Goal: Transaction & Acquisition: Book appointment/travel/reservation

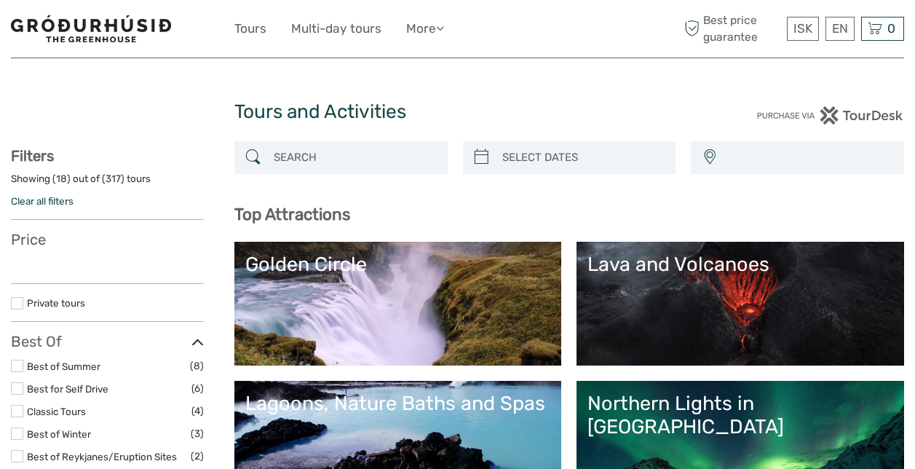
select select
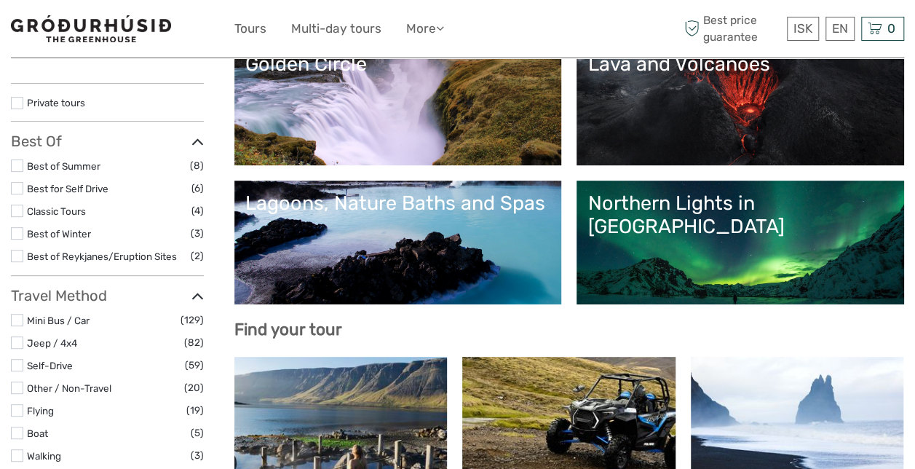
scroll to position [221, 0]
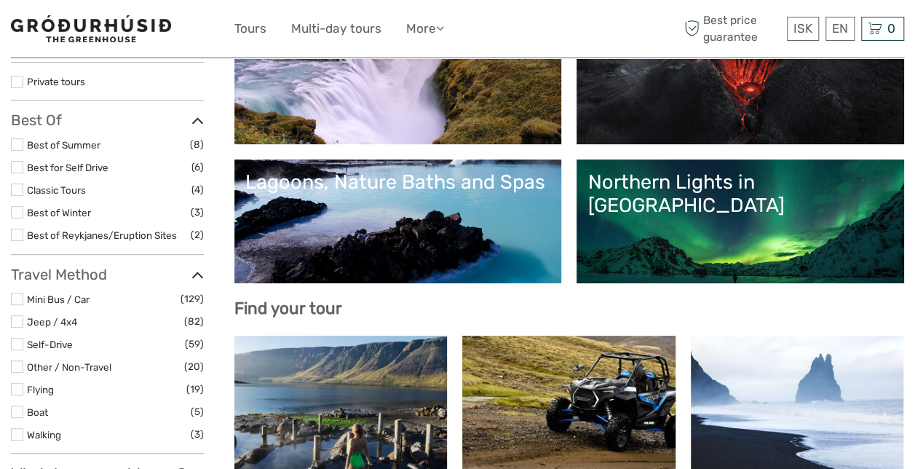
select select
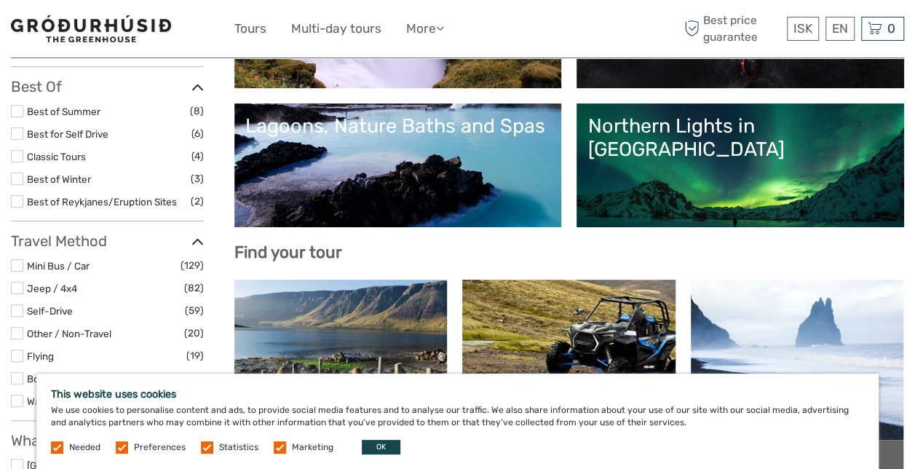
scroll to position [269, 0]
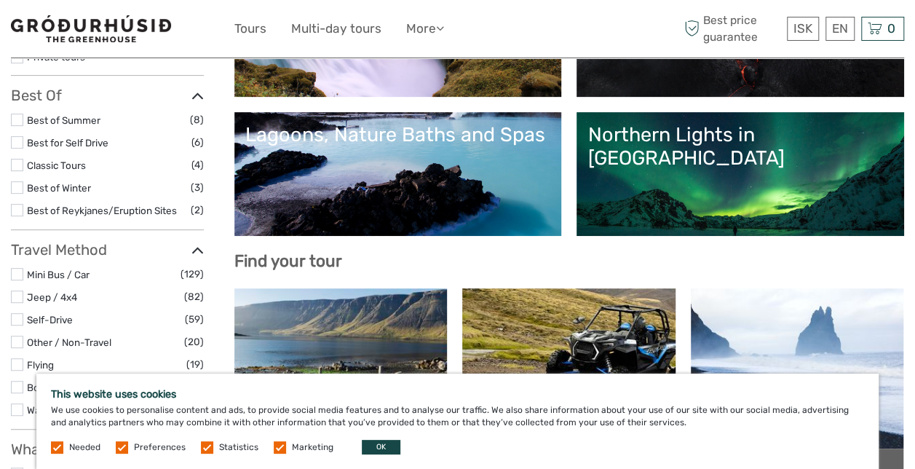
click at [744, 192] on link "Northern Lights in [GEOGRAPHIC_DATA]" at bounding box center [741, 174] width 306 height 102
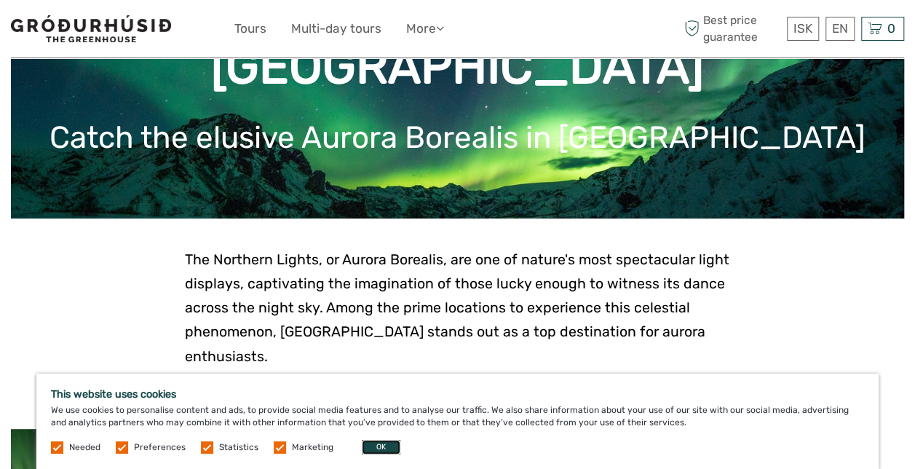
click at [376, 443] on button "OK" at bounding box center [381, 447] width 39 height 15
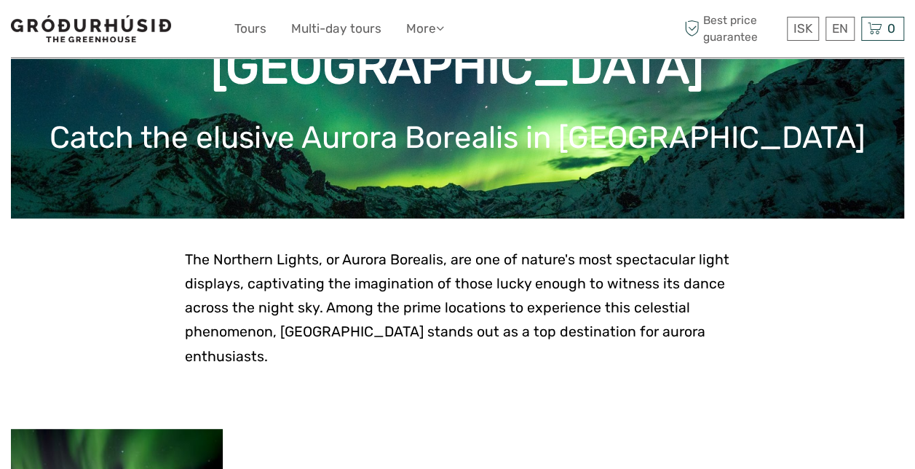
scroll to position [441, 0]
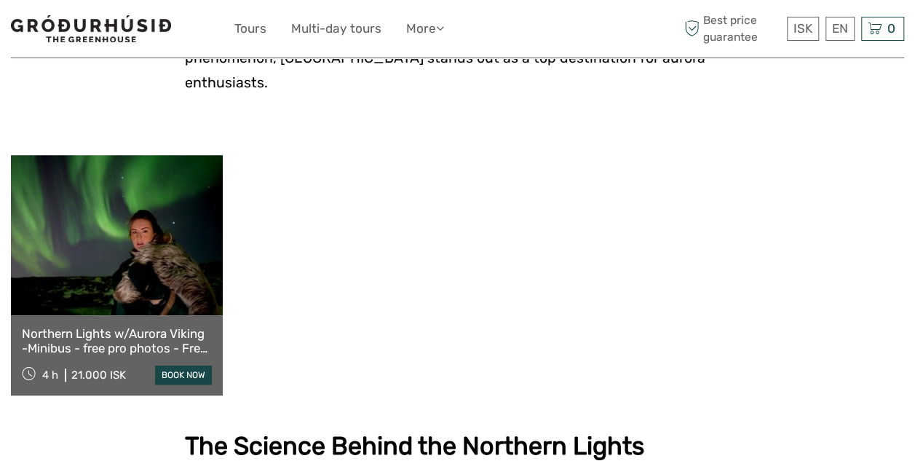
click at [133, 326] on link "Northern Lights w/Aurora Viking -Minibus - free pro photos - Free Retry" at bounding box center [117, 341] width 190 height 30
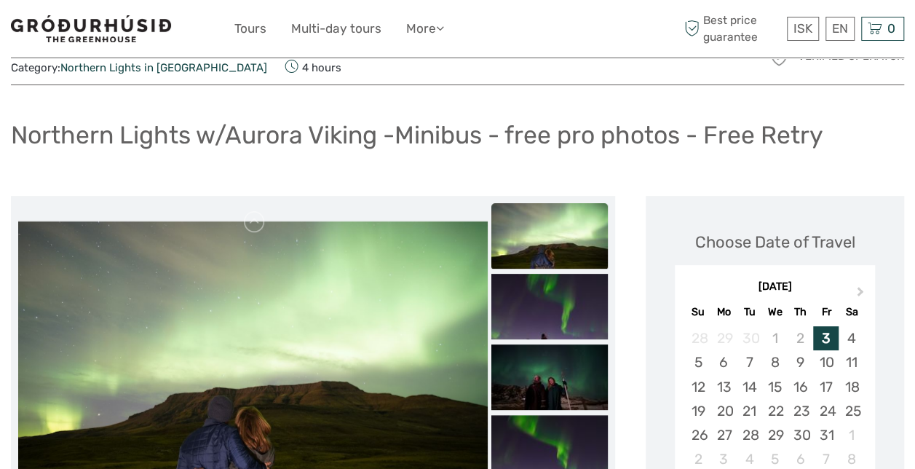
scroll to position [66, 0]
